Goal: Find specific page/section: Find specific page/section

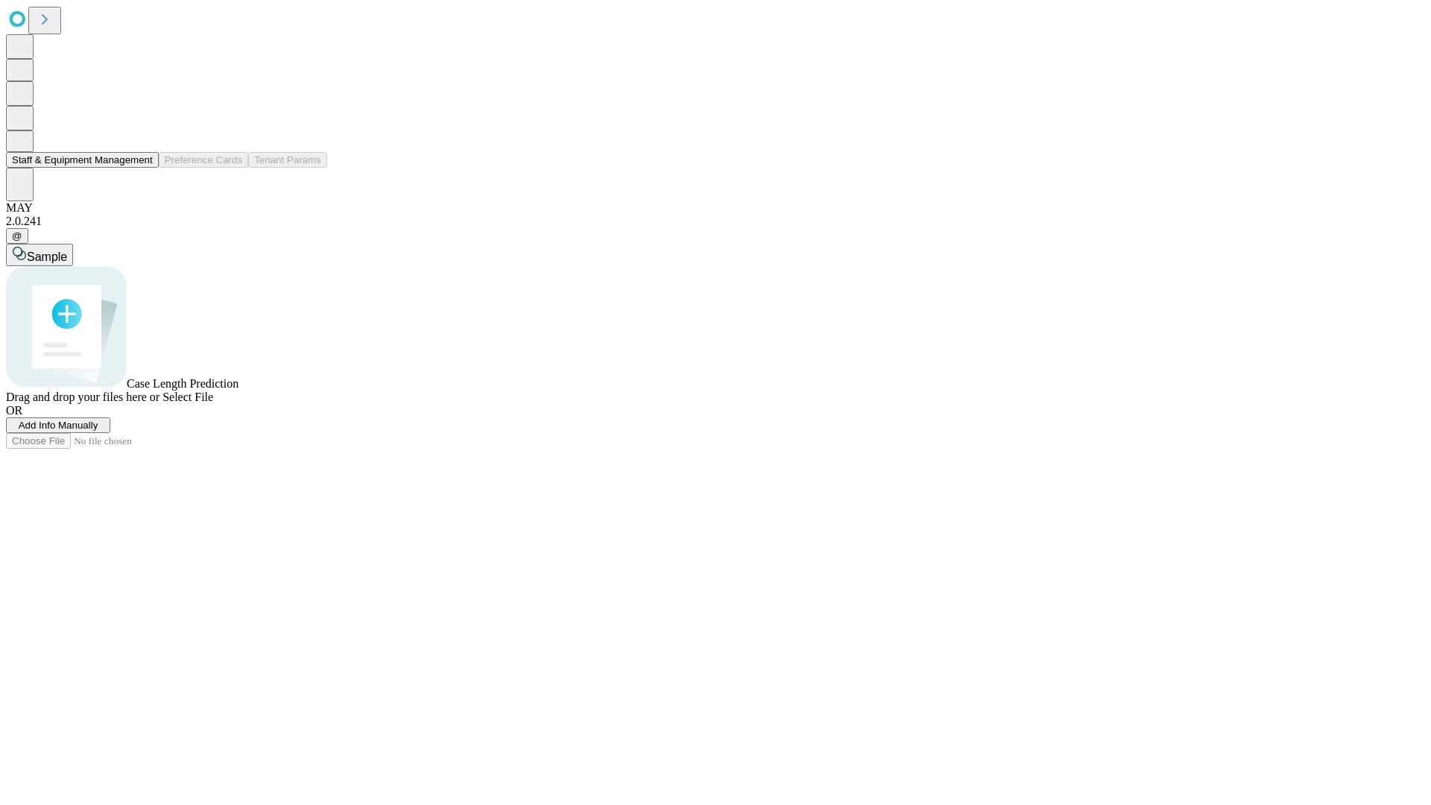
click at [142, 168] on button "Staff & Equipment Management" at bounding box center [82, 160] width 153 height 16
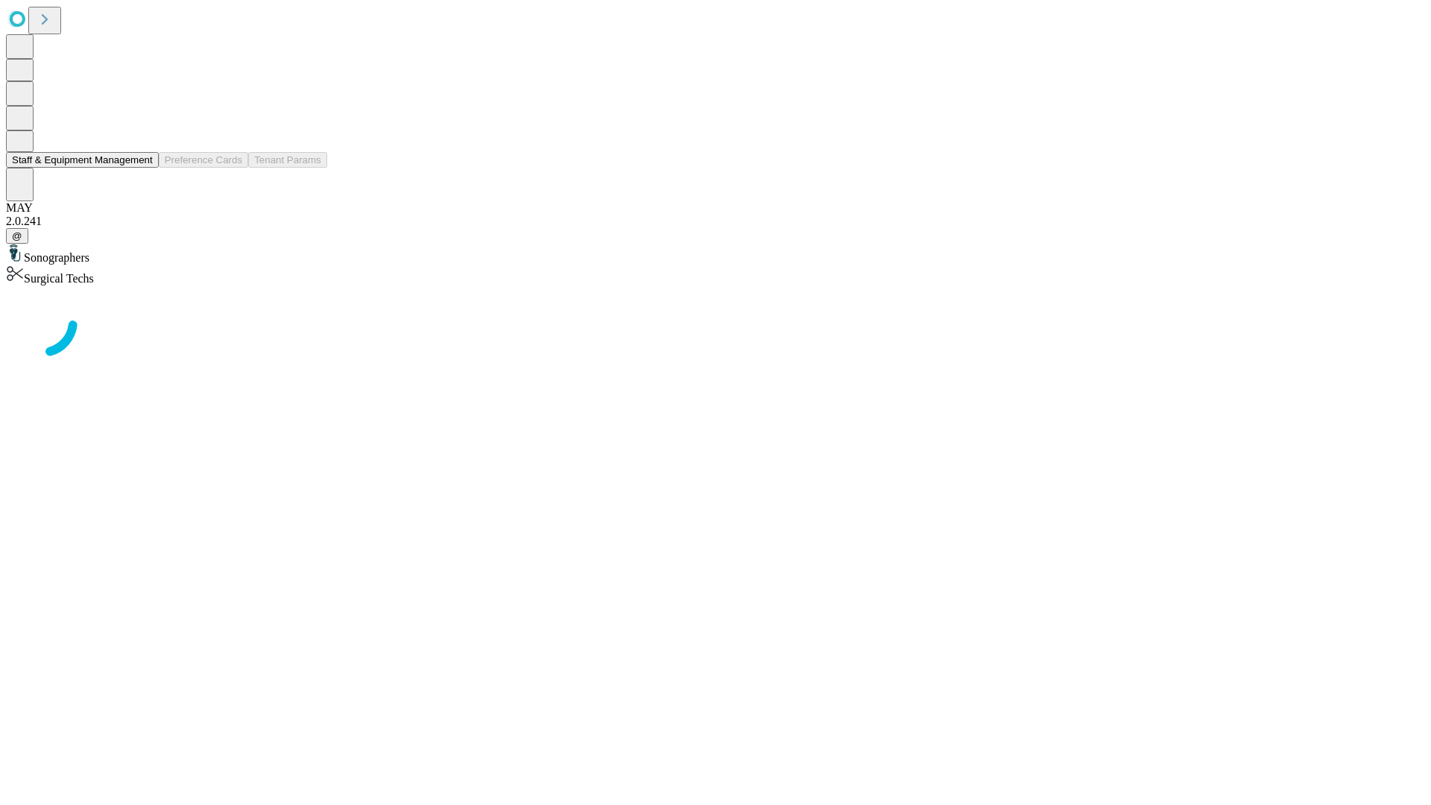
click at [142, 168] on button "Staff & Equipment Management" at bounding box center [82, 160] width 153 height 16
